Goal: Task Accomplishment & Management: Complete application form

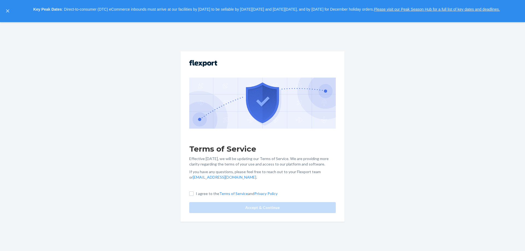
click at [194, 193] on label "I agree to the Terms of Service and Privacy Policy" at bounding box center [233, 193] width 88 height 5
click at [193, 193] on input "I agree to the Terms of Service and Privacy Policy" at bounding box center [191, 194] width 4 height 4
checkbox input "true"
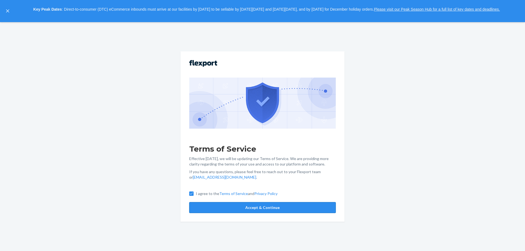
click at [242, 211] on button "Accept & Continue" at bounding box center [262, 207] width 146 height 11
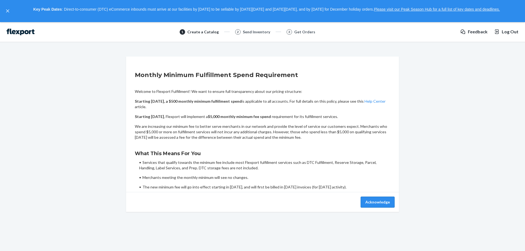
click at [365, 205] on button "Acknowledge" at bounding box center [377, 202] width 34 height 11
